Goal: Task Accomplishment & Management: Use online tool/utility

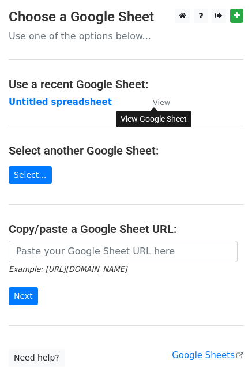
click at [154, 103] on small "View" at bounding box center [161, 102] width 17 height 9
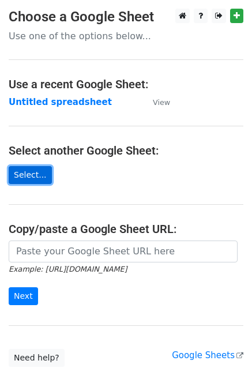
click at [26, 172] on link "Select..." at bounding box center [30, 175] width 43 height 18
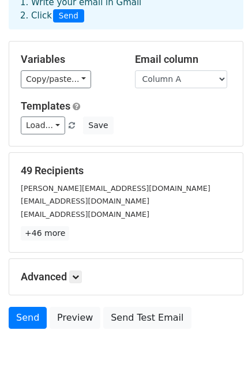
scroll to position [124, 0]
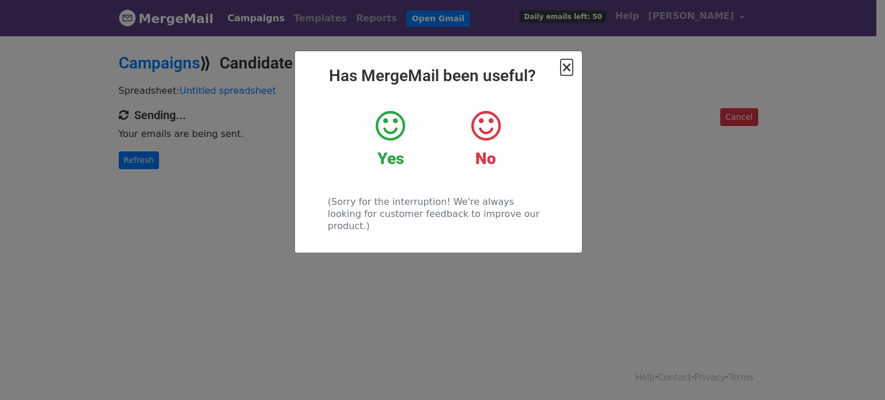
click at [569, 69] on span "×" at bounding box center [567, 67] width 12 height 16
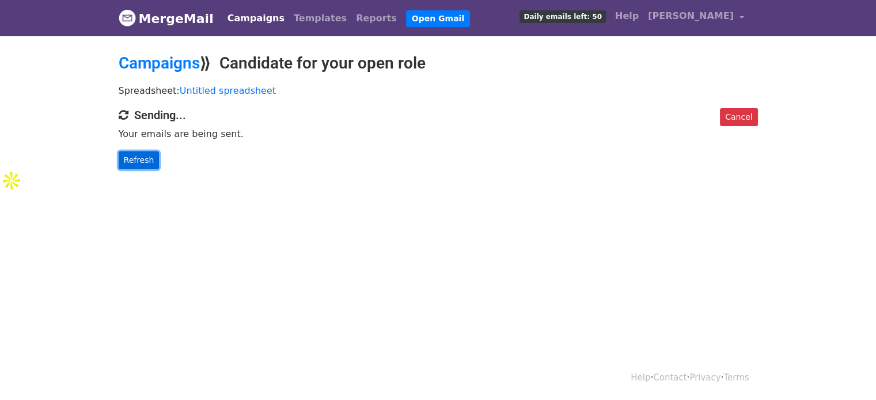
click at [146, 164] on link "Refresh" at bounding box center [139, 161] width 41 height 18
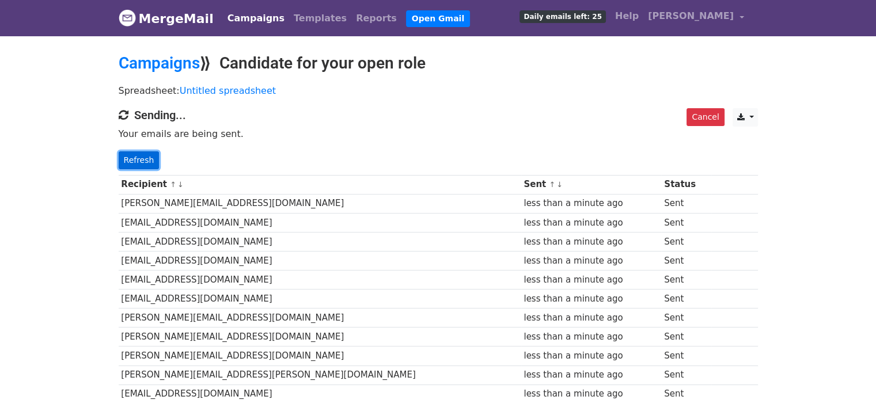
click at [144, 161] on link "Refresh" at bounding box center [139, 161] width 41 height 18
click at [139, 159] on link "Refresh" at bounding box center [139, 161] width 41 height 18
